Goal: Task Accomplishment & Management: Use online tool/utility

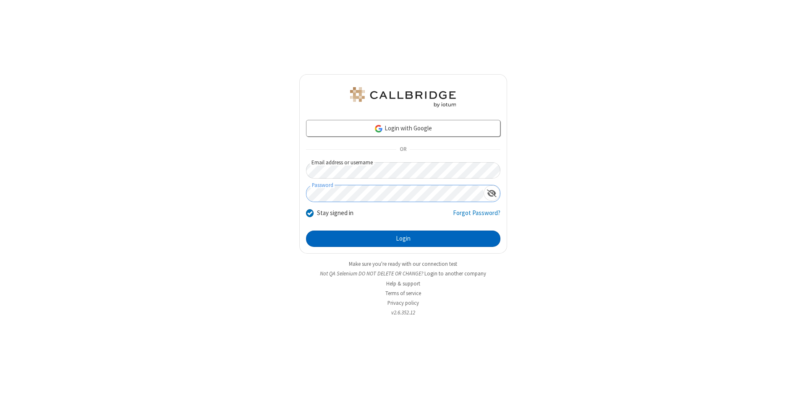
click at [403, 239] on button "Login" at bounding box center [403, 239] width 194 height 17
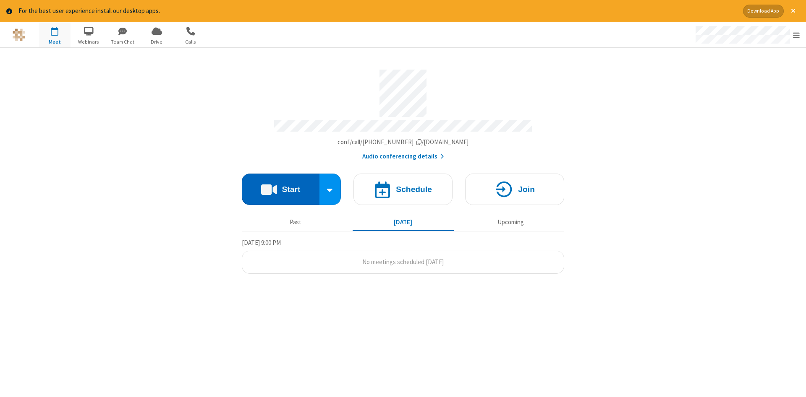
click at [280, 186] on button "Start" at bounding box center [281, 189] width 78 height 31
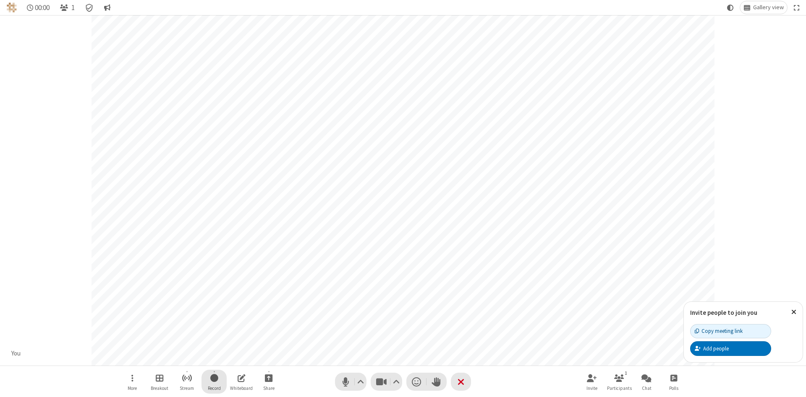
click at [214, 382] on span "Start recording" at bounding box center [214, 378] width 8 height 10
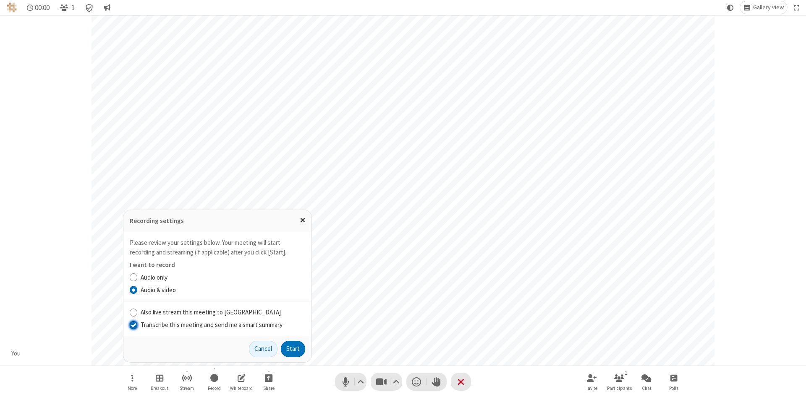
click at [133, 325] on input "Transcribe this meeting and send me a smart summary" at bounding box center [134, 325] width 8 height 9
click at [222, 290] on label "Audio & video" at bounding box center [223, 291] width 165 height 10
click at [138, 290] on input "Audio & video" at bounding box center [134, 290] width 8 height 9
click at [293, 349] on button "Start" at bounding box center [293, 349] width 24 height 17
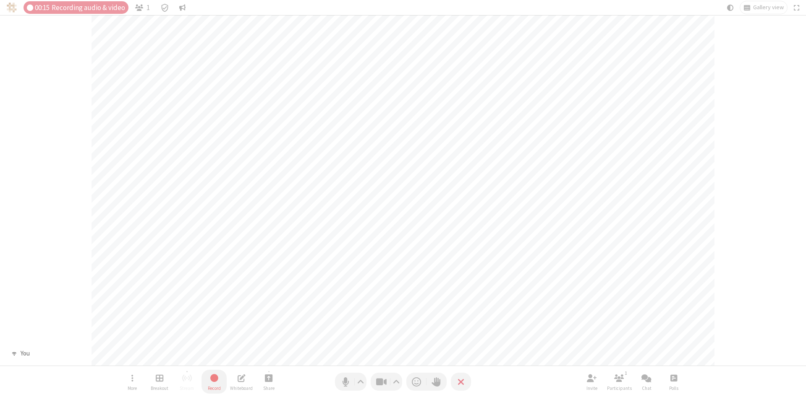
click at [214, 382] on span "Stop recording" at bounding box center [214, 378] width 10 height 10
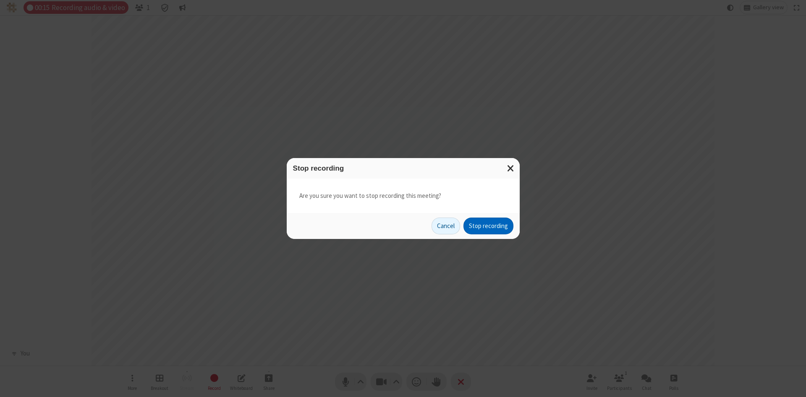
click at [488, 226] on button "Stop recording" at bounding box center [488, 226] width 50 height 17
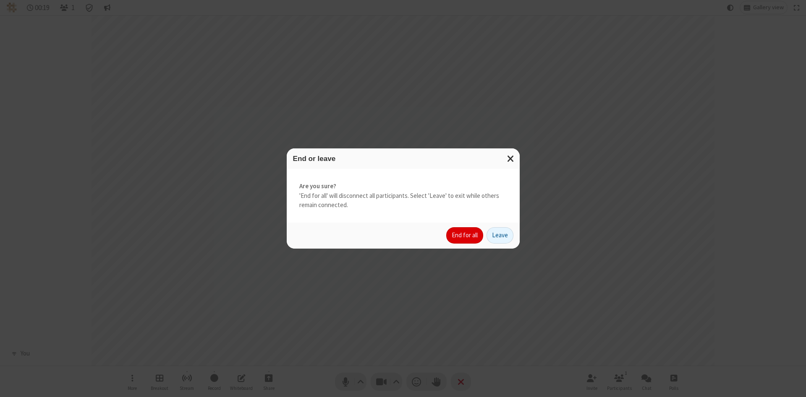
click at [465, 235] on button "End for all" at bounding box center [464, 235] width 37 height 17
